Goal: Information Seeking & Learning: Learn about a topic

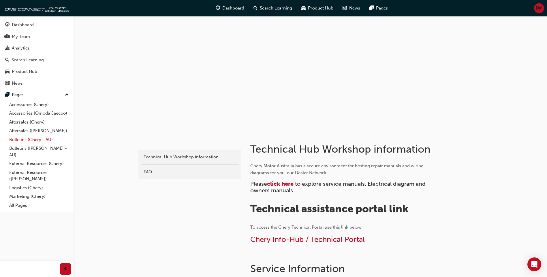
click at [39, 138] on link "Bulletins (Chery - AU)" at bounding box center [39, 140] width 64 height 9
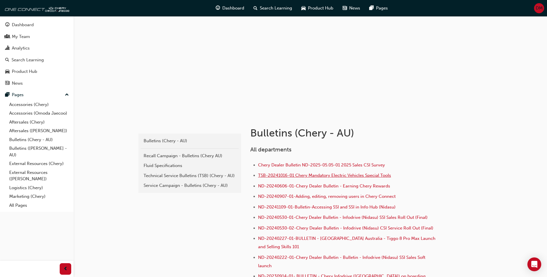
scroll to position [29, 0]
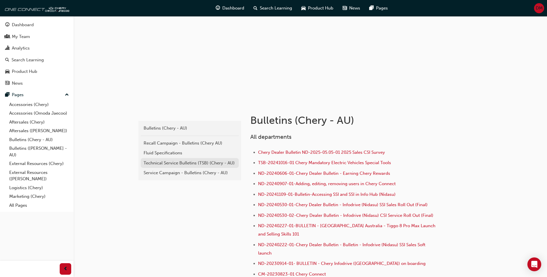
click at [181, 159] on link "Technical Service Bulletins (TSB) (Chery - AU)" at bounding box center [190, 163] width 98 height 10
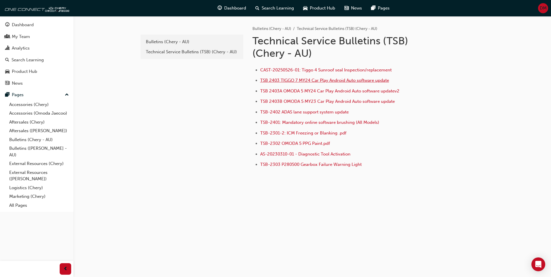
click at [333, 81] on span "TSB 2403 TIGGO 7 MY24 Car Play Android Auto software update" at bounding box center [324, 80] width 129 height 5
click at [24, 208] on link "All Pages" at bounding box center [39, 205] width 64 height 9
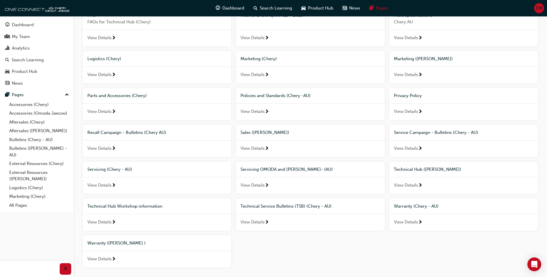
scroll to position [202, 0]
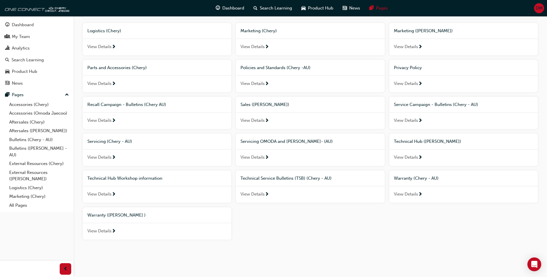
click at [107, 193] on span "View Details" at bounding box center [99, 194] width 24 height 7
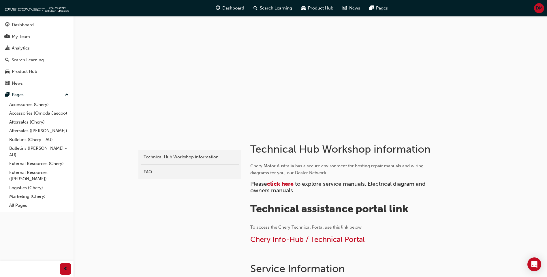
click at [282, 185] on span "click here" at bounding box center [280, 184] width 27 height 7
